Goal: Task Accomplishment & Management: Use online tool/utility

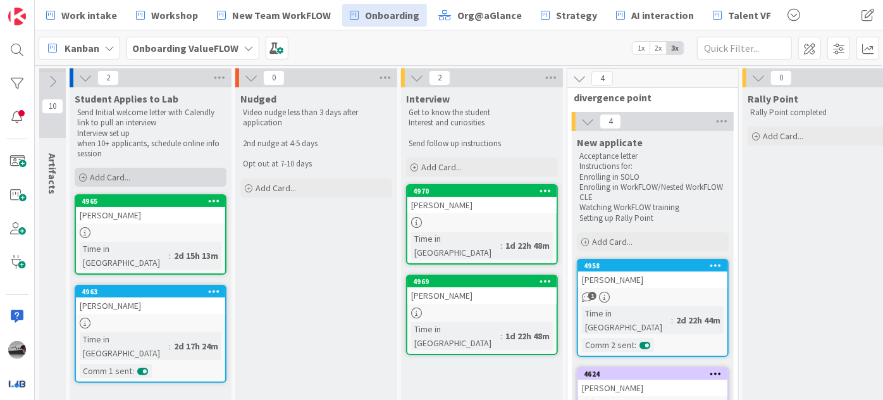
click at [153, 175] on div "Add Card..." at bounding box center [151, 177] width 152 height 19
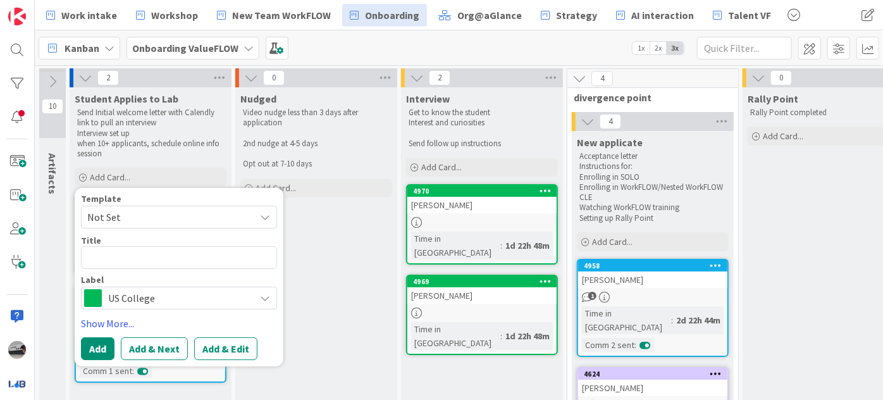
type textarea "x"
type textarea "t"
type textarea "x"
type textarea "te"
type textarea "x"
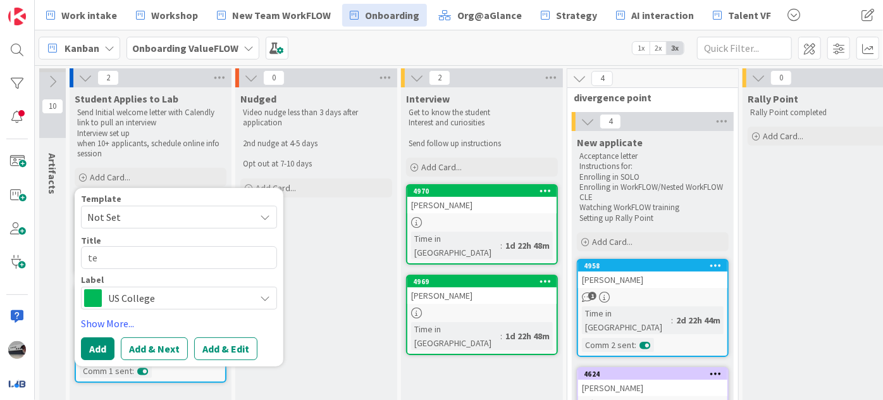
type textarea "tes"
type textarea "x"
type textarea "test"
click at [162, 349] on button "Add & Next" at bounding box center [154, 348] width 67 height 23
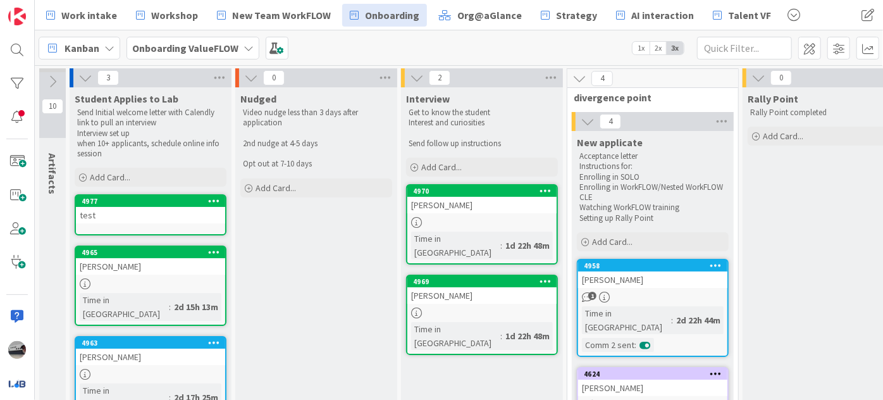
click at [219, 205] on icon at bounding box center [214, 200] width 12 height 9
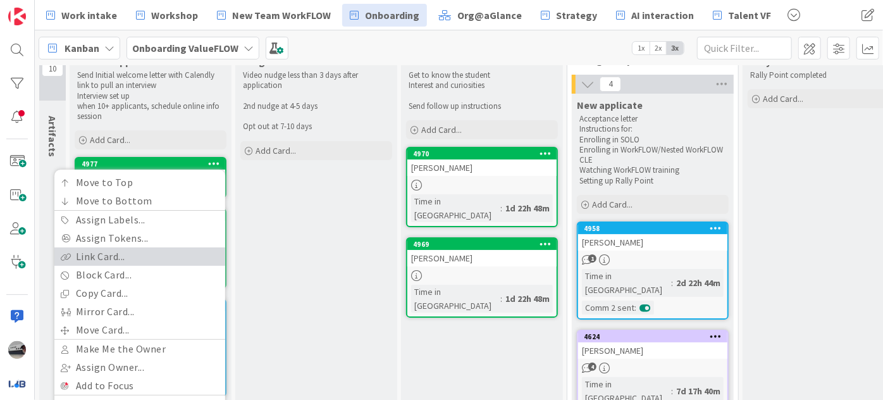
scroll to position [114, 0]
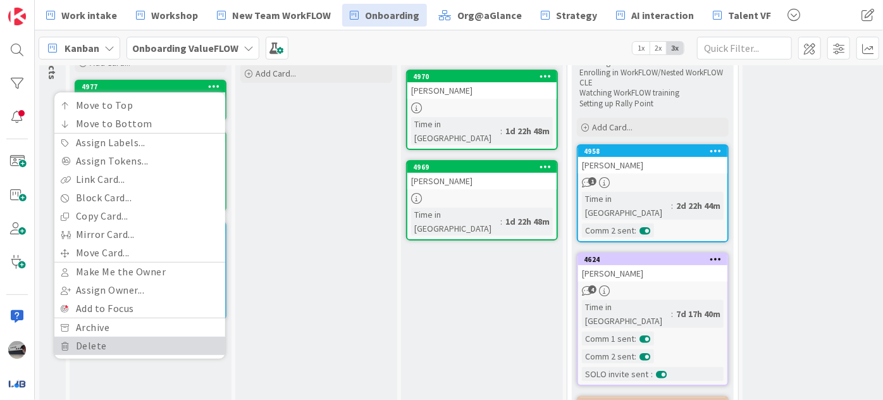
click at [103, 342] on link "Delete" at bounding box center [139, 345] width 171 height 18
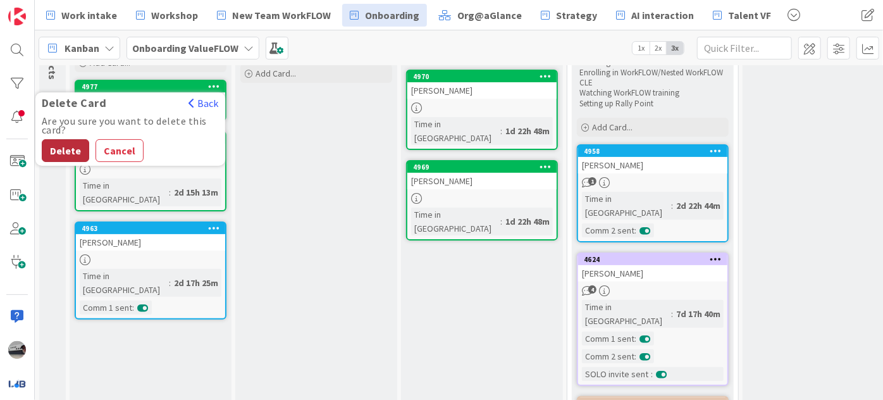
click at [59, 145] on button "Delete" at bounding box center [65, 150] width 47 height 23
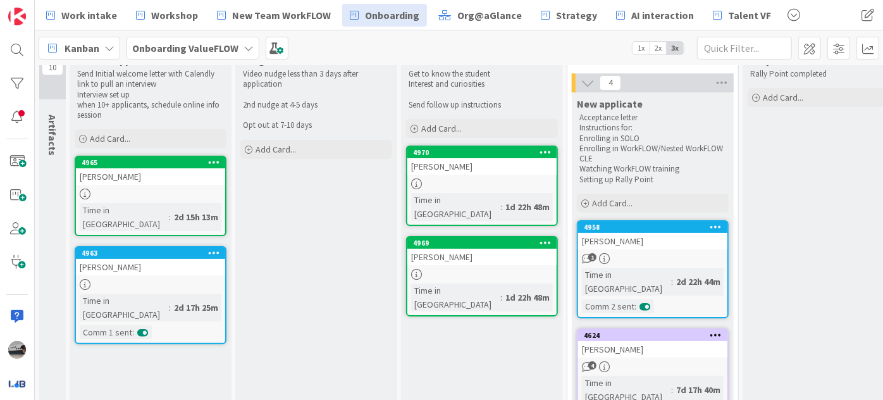
scroll to position [0, 0]
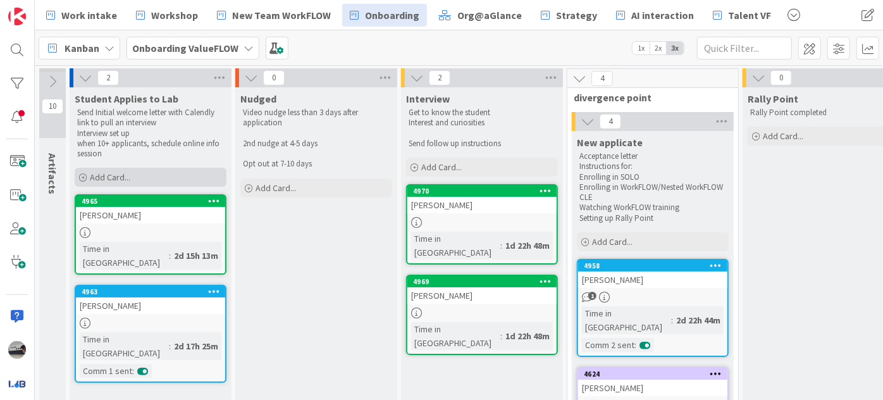
click at [165, 175] on div "Add Card..." at bounding box center [151, 177] width 152 height 19
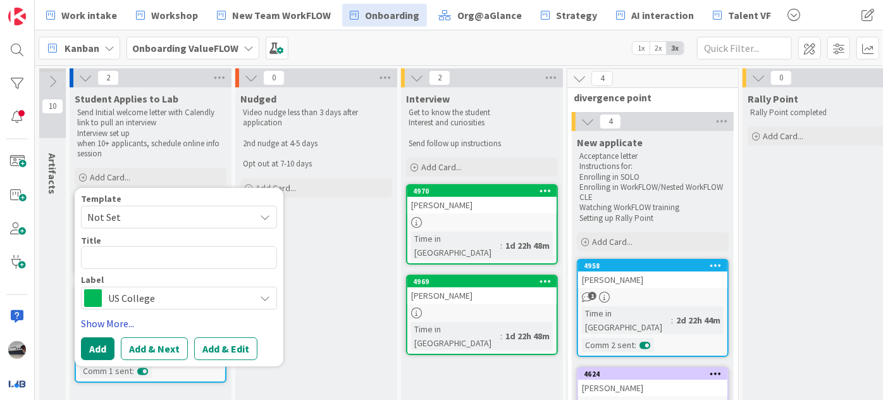
click at [107, 328] on link "Show More..." at bounding box center [179, 323] width 196 height 15
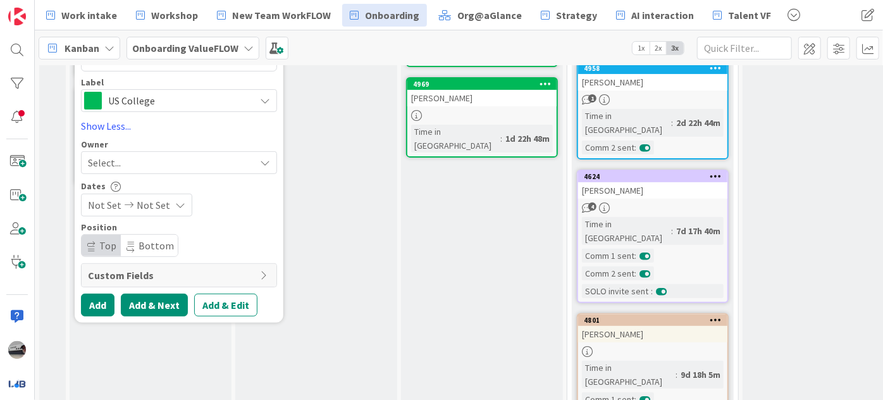
scroll to position [230, 0]
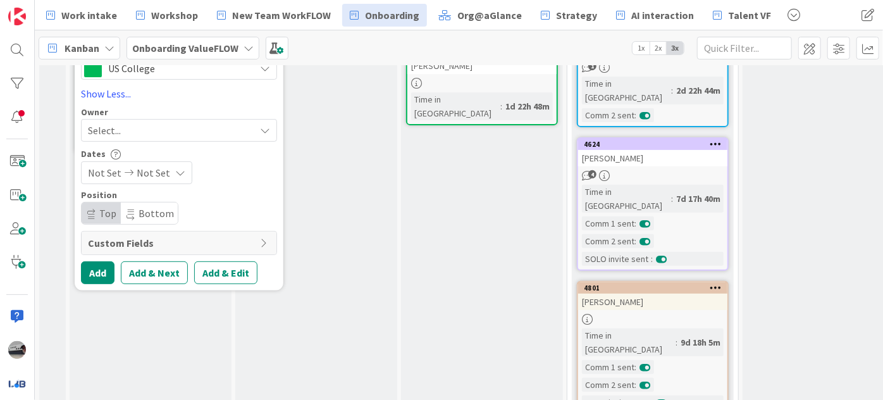
click at [259, 240] on div "Custom Fields" at bounding box center [179, 242] width 195 height 23
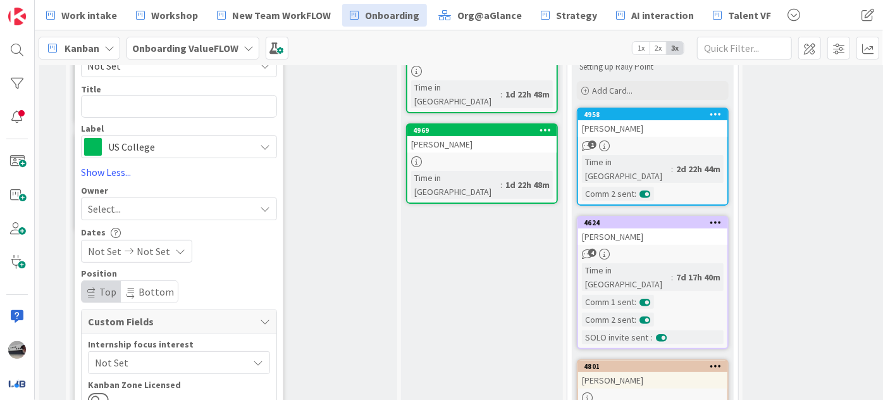
scroll to position [57, 0]
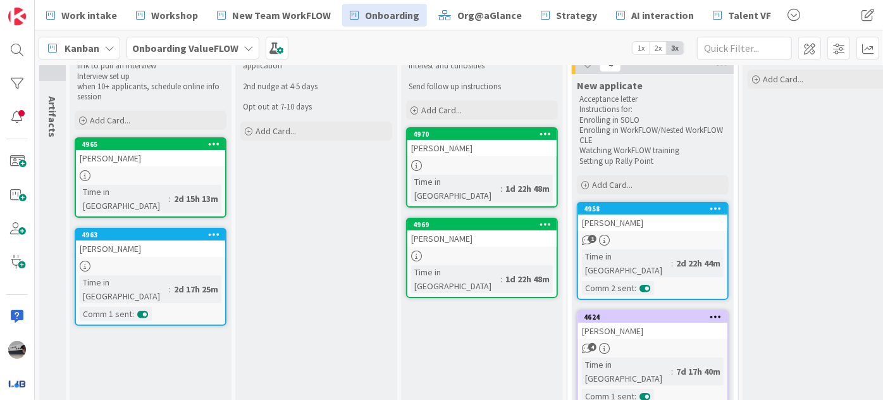
click at [133, 159] on div "[PERSON_NAME]" at bounding box center [150, 158] width 149 height 16
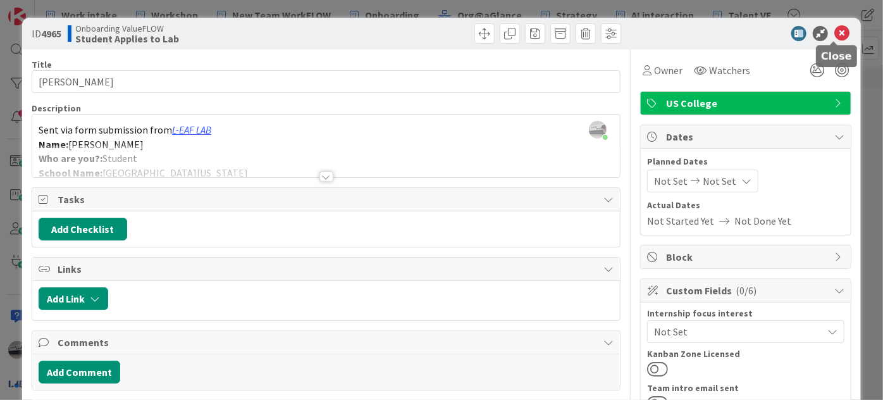
click at [836, 28] on icon at bounding box center [841, 33] width 15 height 15
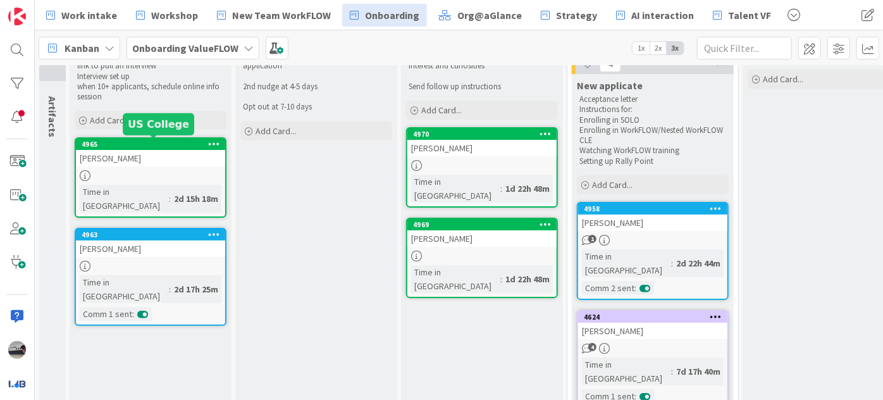
click at [143, 154] on div "[PERSON_NAME]" at bounding box center [150, 158] width 149 height 16
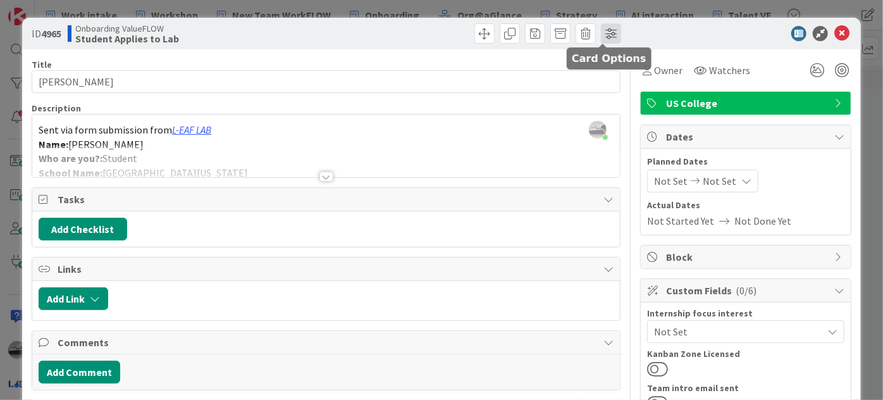
click at [605, 30] on span at bounding box center [611, 33] width 20 height 20
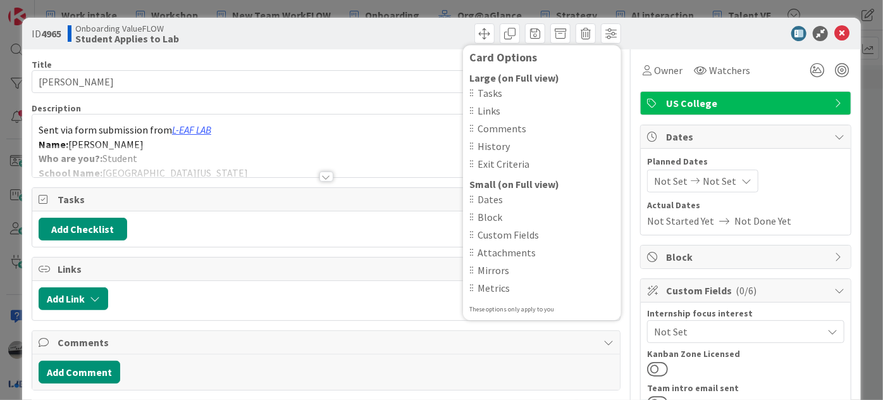
click at [684, 35] on div at bounding box center [739, 33] width 224 height 15
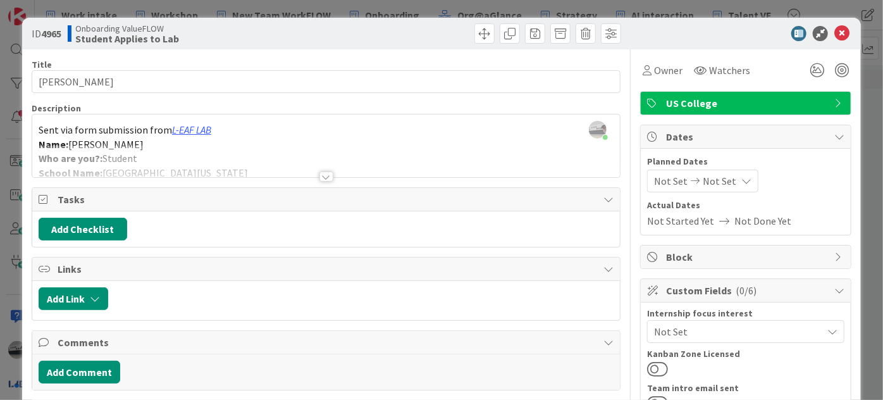
click at [841, 30] on icon at bounding box center [841, 33] width 15 height 15
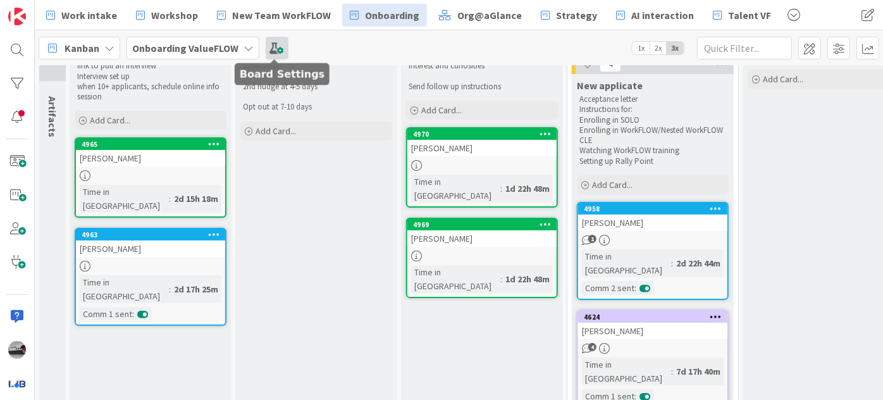
click at [266, 46] on span at bounding box center [277, 48] width 23 height 23
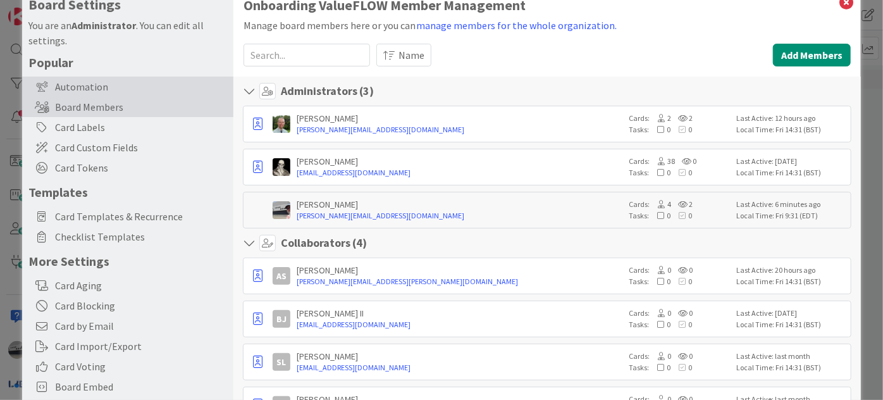
scroll to position [57, 0]
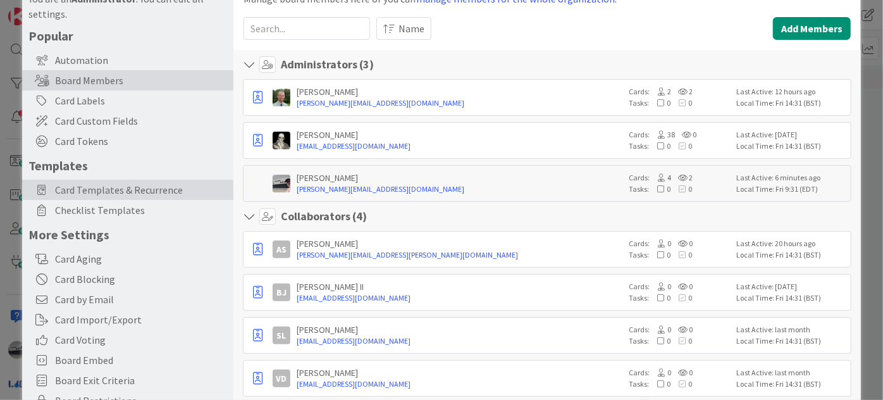
click at [163, 187] on span "Card Templates & Recurrence" at bounding box center [141, 189] width 172 height 15
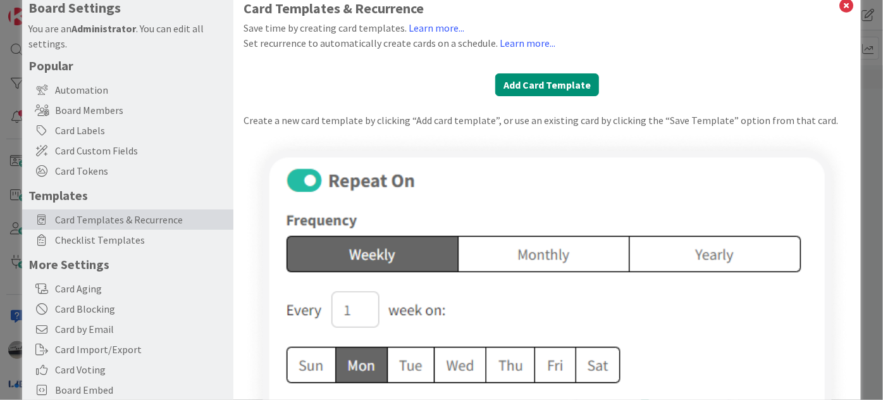
scroll to position [0, 0]
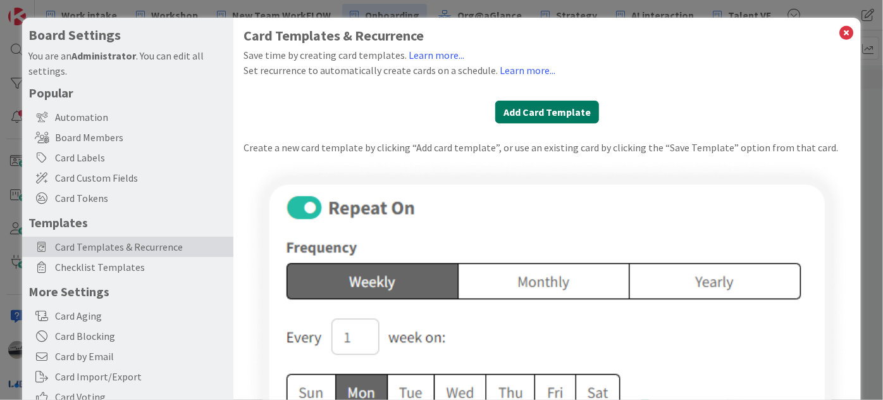
click at [527, 109] on button "Add Card Template" at bounding box center [547, 112] width 104 height 23
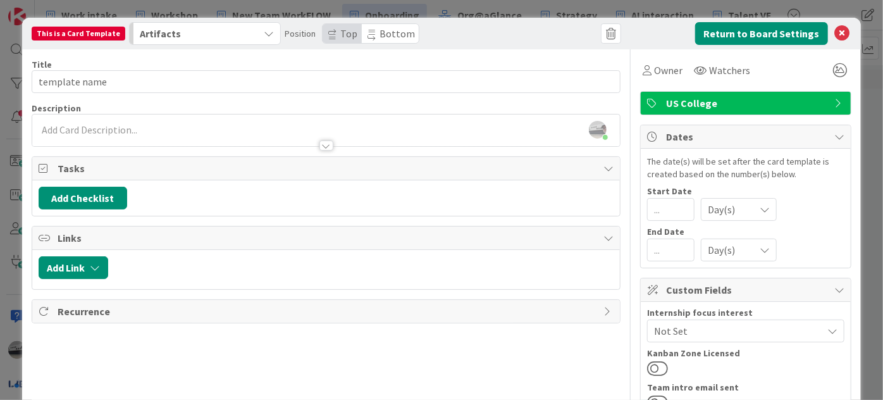
click at [603, 309] on icon at bounding box center [608, 311] width 10 height 10
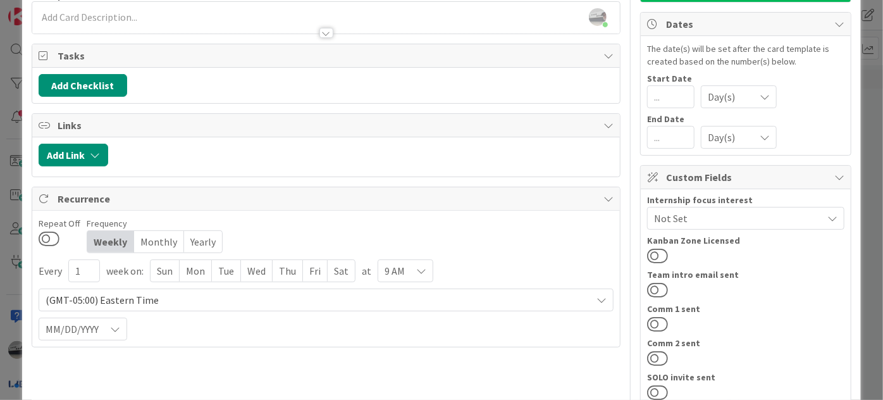
scroll to position [114, 0]
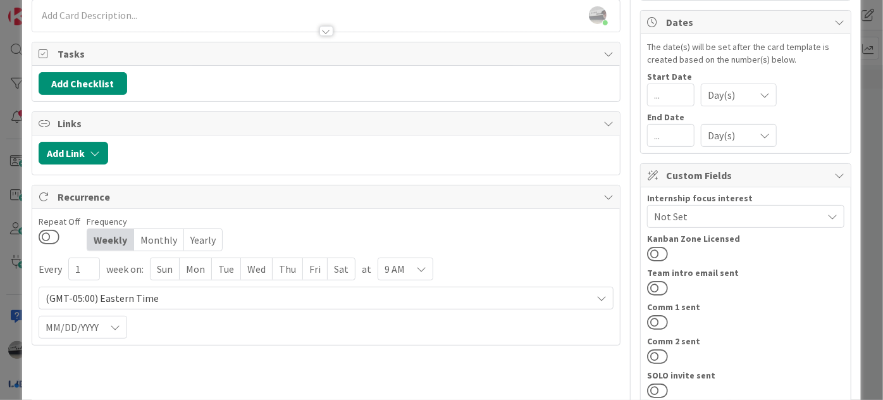
click at [309, 264] on div "Fri" at bounding box center [315, 269] width 25 height 22
click at [313, 268] on div "Fri" at bounding box center [315, 269] width 25 height 22
click at [46, 231] on button at bounding box center [49, 236] width 21 height 16
click at [54, 232] on button at bounding box center [49, 236] width 21 height 16
click at [47, 228] on button at bounding box center [49, 236] width 21 height 16
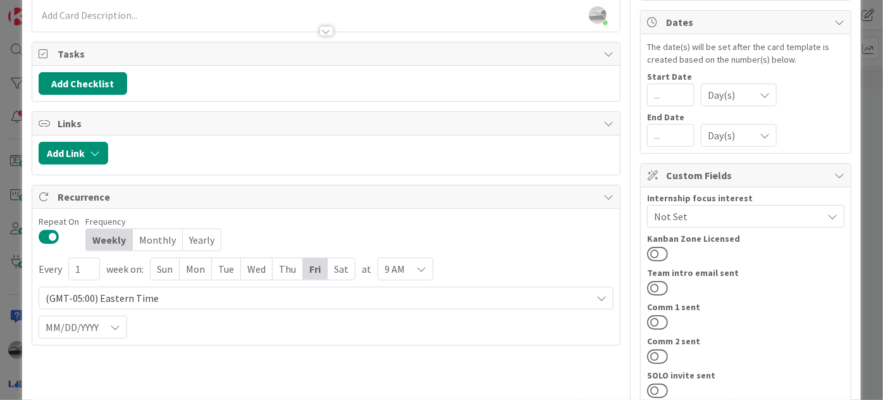
click at [426, 271] on div "9 AM" at bounding box center [406, 268] width 56 height 23
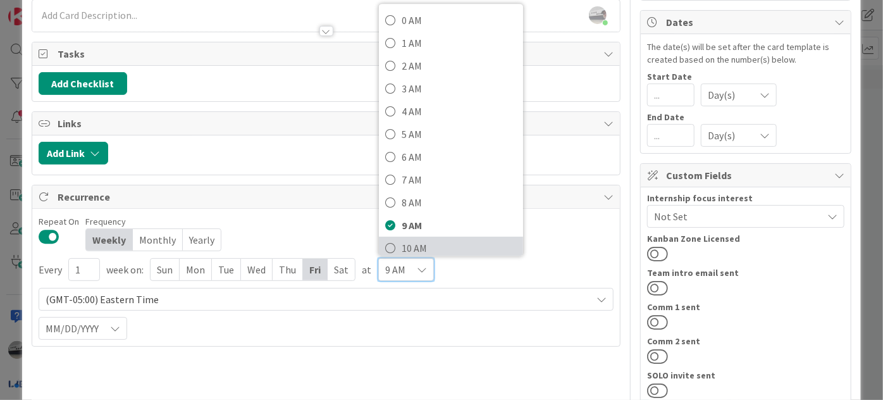
click at [423, 246] on span "10 AM" at bounding box center [459, 247] width 115 height 19
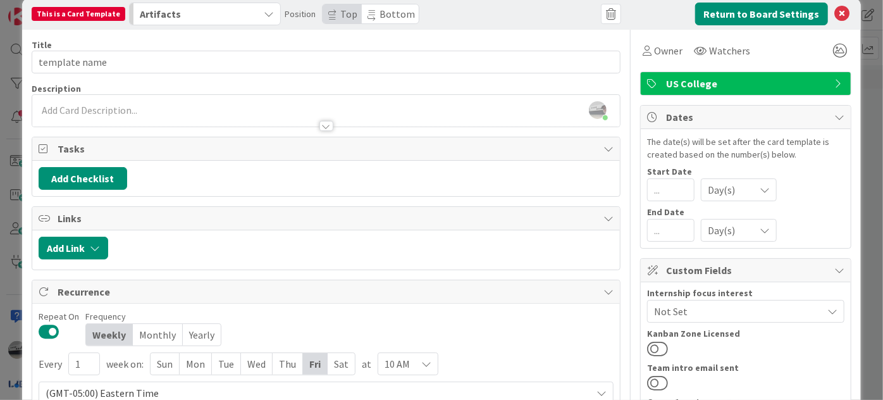
scroll to position [0, 0]
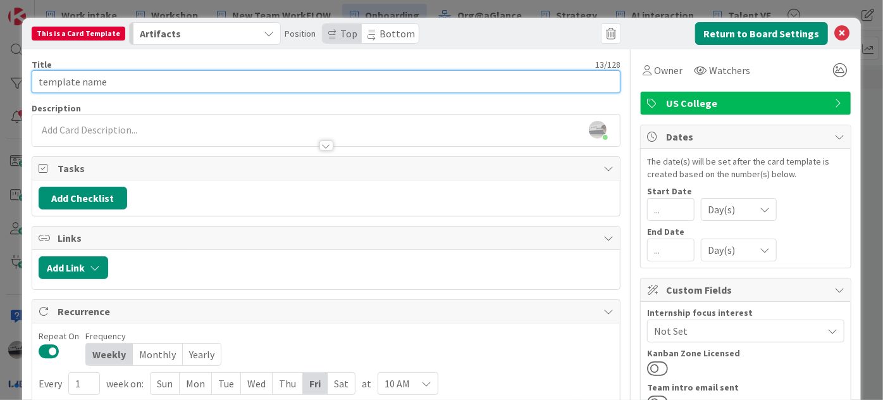
click at [125, 80] on input "template name" at bounding box center [326, 81] width 589 height 23
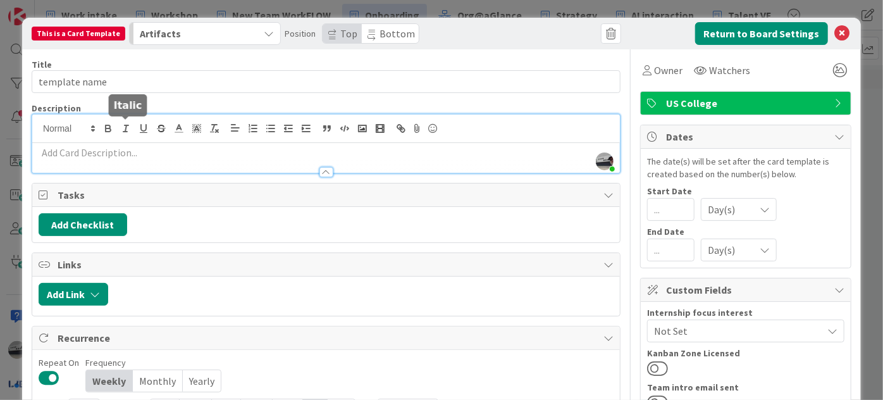
click at [133, 130] on div "jeffrey Burstein just joined" at bounding box center [326, 143] width 588 height 58
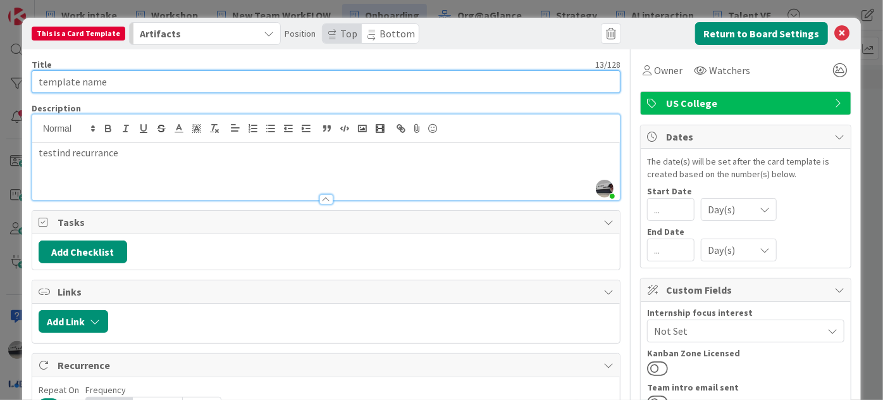
click at [154, 78] on input "template name" at bounding box center [326, 81] width 589 height 23
type input "template name test"
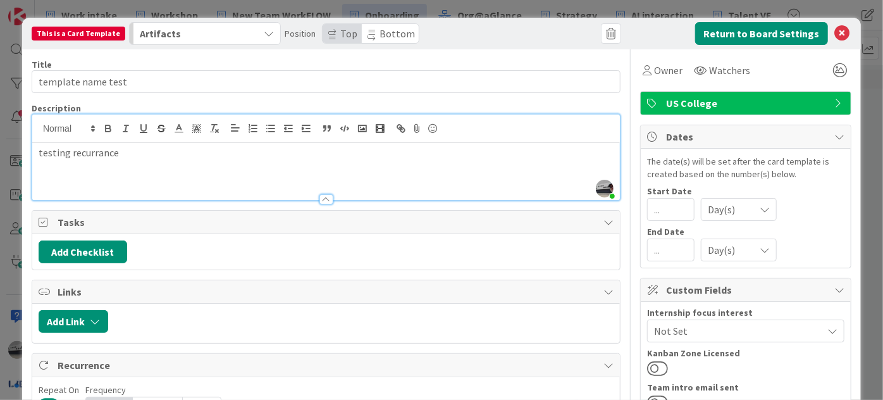
drag, startPoint x: 106, startPoint y: 156, endPoint x: 90, endPoint y: 151, distance: 17.2
click at [90, 151] on p "testing recurrance" at bounding box center [326, 152] width 575 height 15
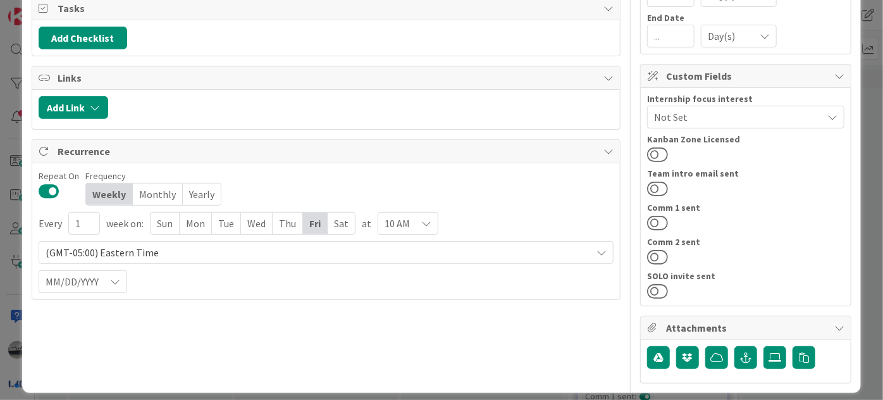
scroll to position [223, 0]
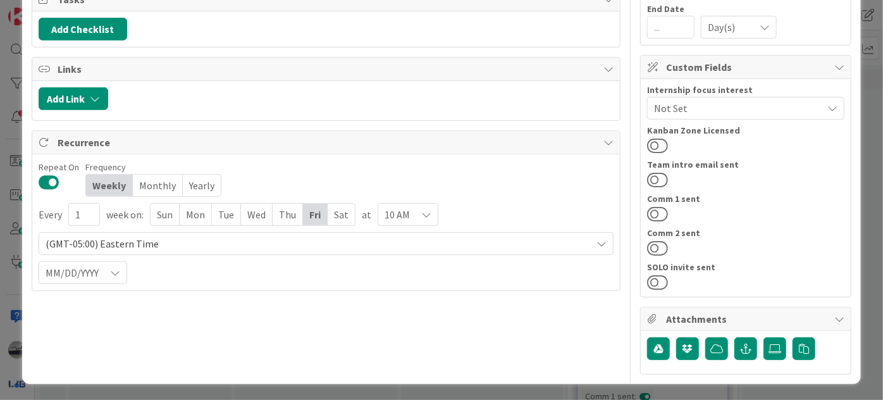
click at [118, 271] on icon at bounding box center [115, 273] width 10 height 10
click at [282, 271] on div "Every 1 week on: Sun Mon Tue Wed Thu Fri Sat at 10 AM 0 AM 1 AM 2 AM 3 AM 4 AM …" at bounding box center [326, 244] width 575 height 82
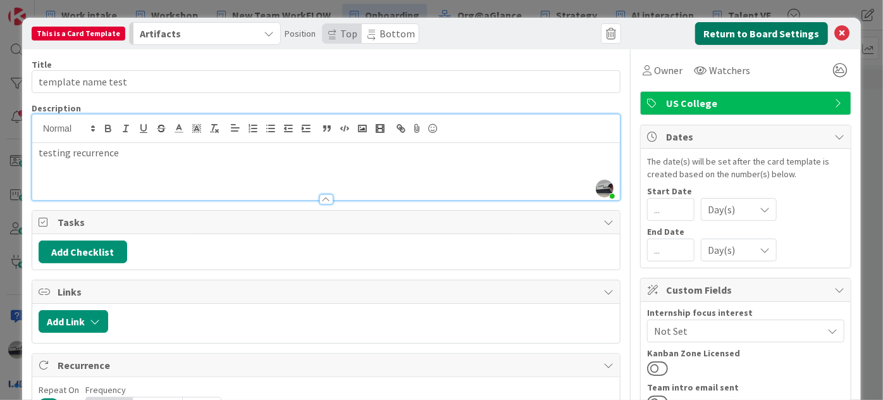
click at [785, 37] on button "Return to Board Settings" at bounding box center [761, 33] width 133 height 23
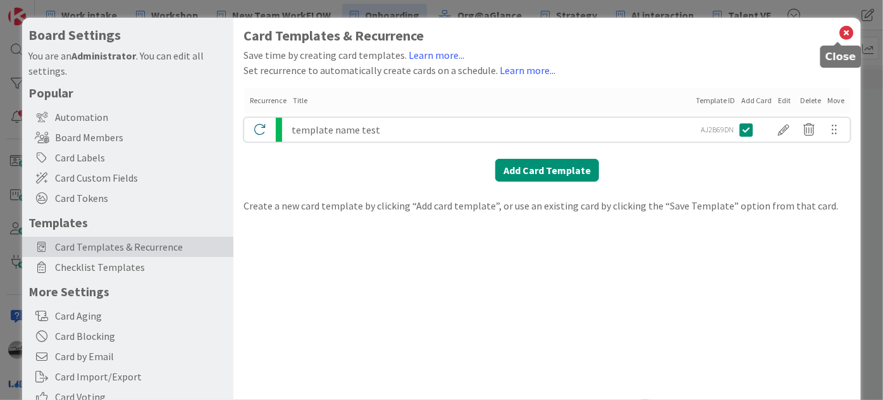
click at [838, 32] on icon at bounding box center [846, 33] width 16 height 18
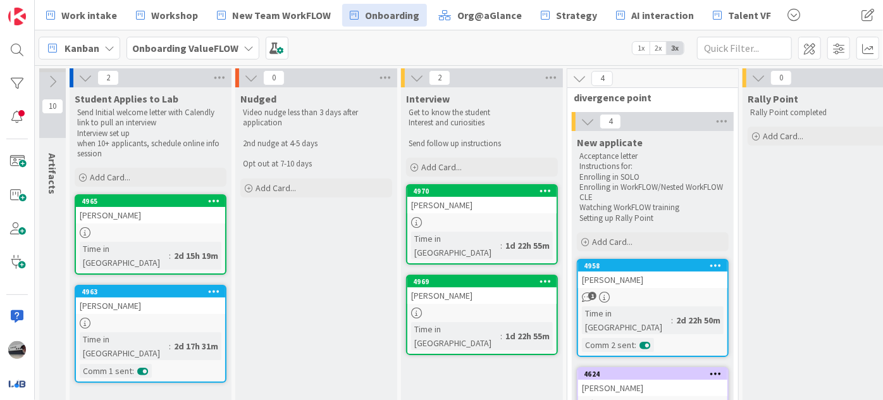
click at [52, 77] on icon at bounding box center [53, 82] width 14 height 14
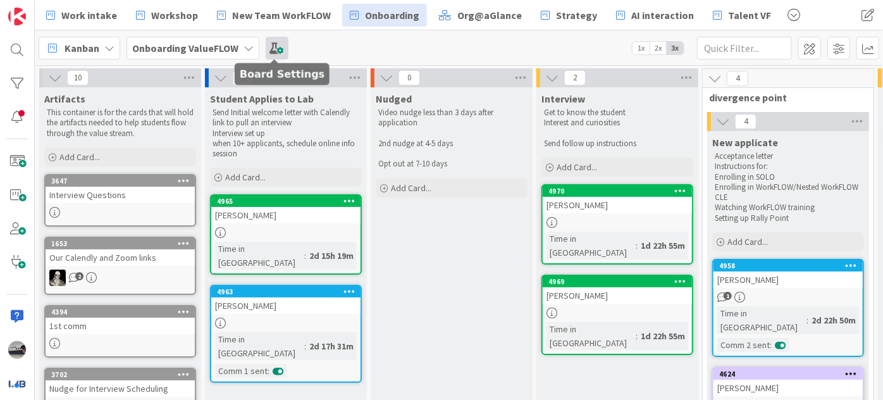
click at [279, 39] on span at bounding box center [277, 48] width 23 height 23
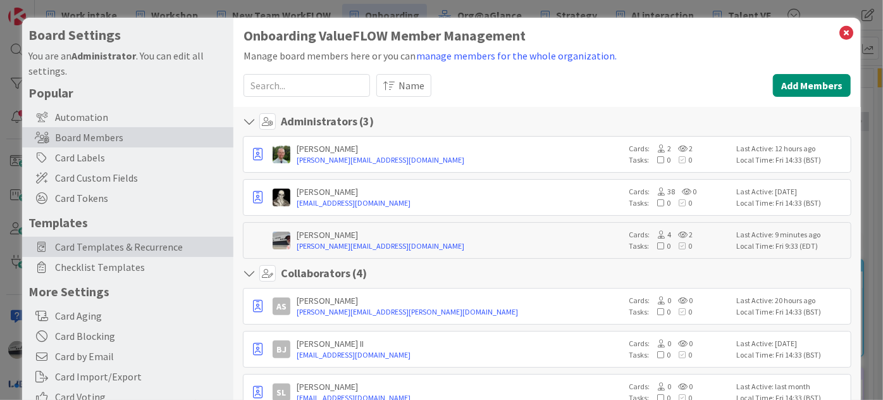
click at [139, 247] on span "Card Templates & Recurrence" at bounding box center [141, 246] width 172 height 15
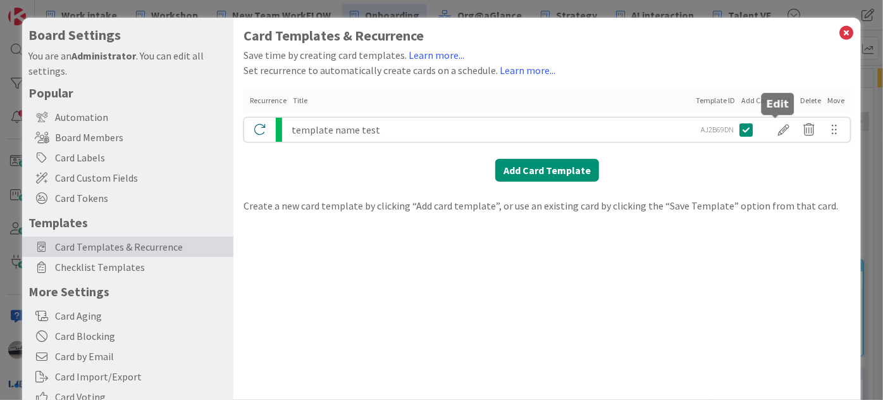
click at [774, 129] on div at bounding box center [783, 130] width 25 height 22
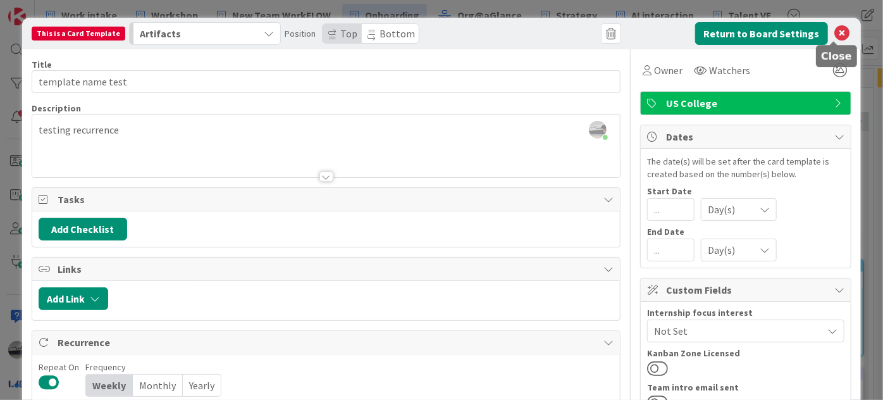
click at [838, 30] on icon at bounding box center [841, 33] width 15 height 15
